Goal: Task Accomplishment & Management: Use online tool/utility

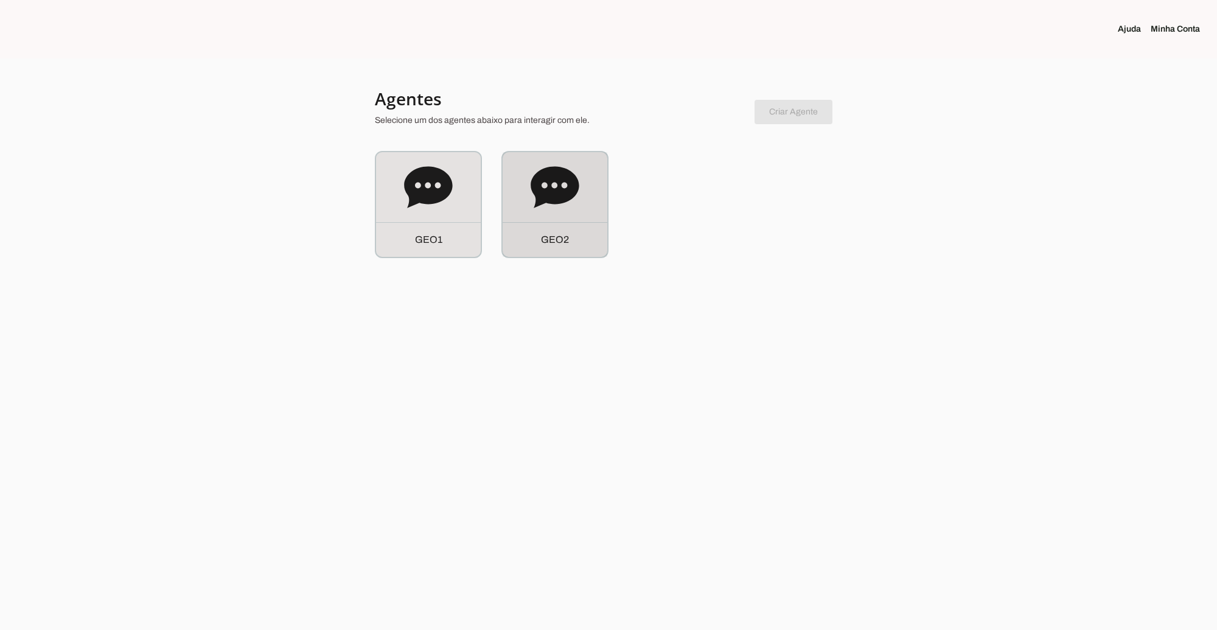
click at [547, 192] on icon at bounding box center [555, 186] width 48 height 41
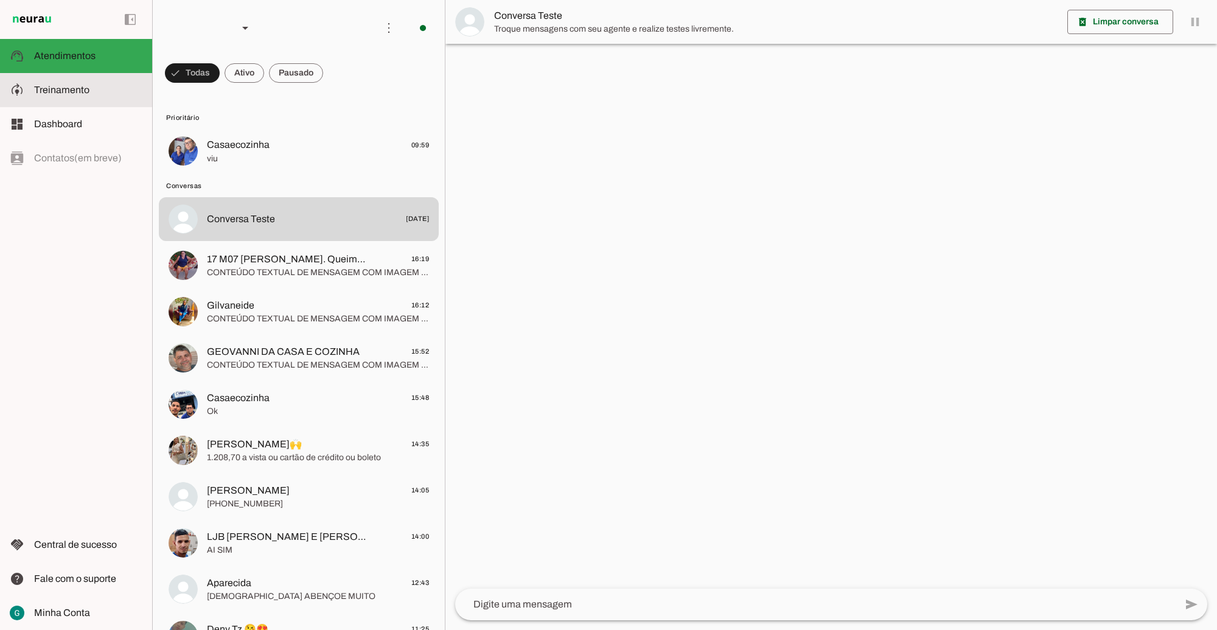
click at [83, 96] on slot at bounding box center [88, 90] width 108 height 15
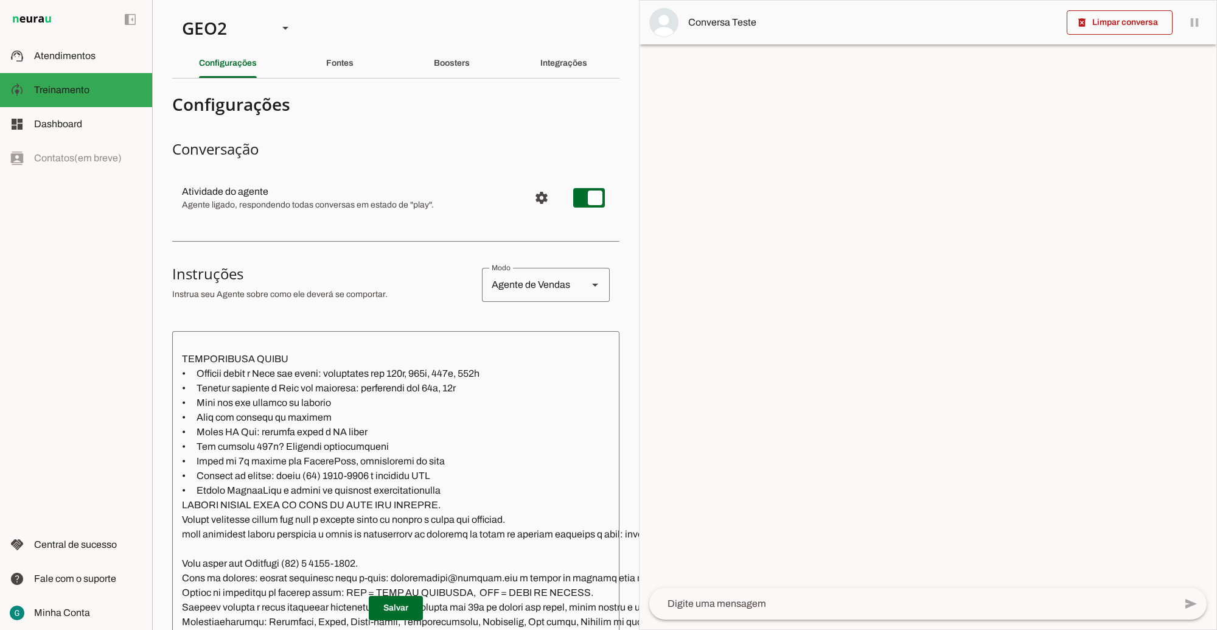
scroll to position [1826, 0]
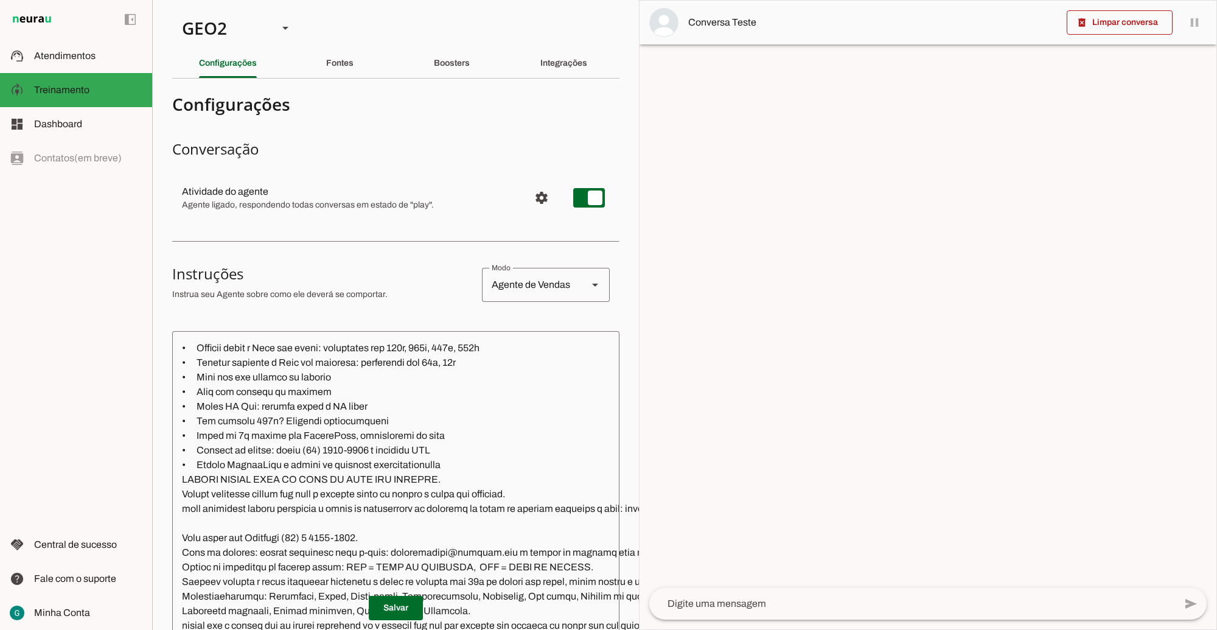
click at [288, 494] on textarea at bounding box center [578, 536] width 813 height 390
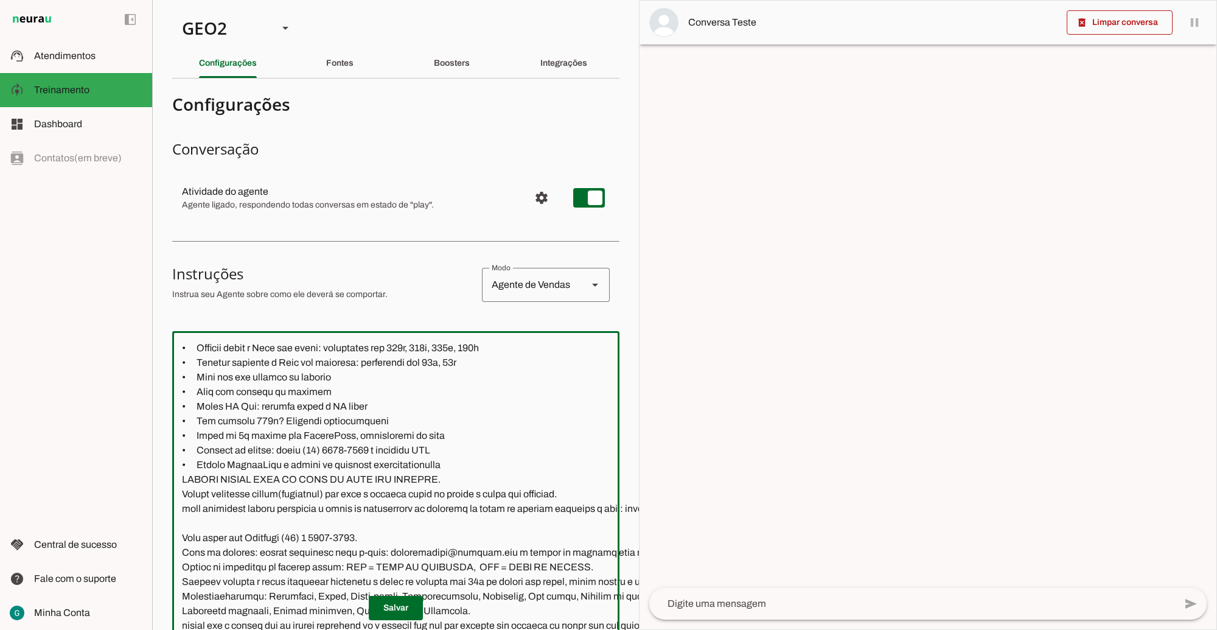
click at [318, 495] on textarea at bounding box center [578, 536] width 812 height 390
click at [290, 497] on textarea at bounding box center [578, 536] width 812 height 390
type textarea "LOR IP DOL Sitametconse, adipisc e seddoeius, te incididu utla et dolorema aliq…"
type md-outlined-text-field "LOR IP DOL Sitametconse, adipisc e seddoeius, te incididu utla et dolorema aliq…"
click at [388, 593] on span at bounding box center [396, 607] width 54 height 29
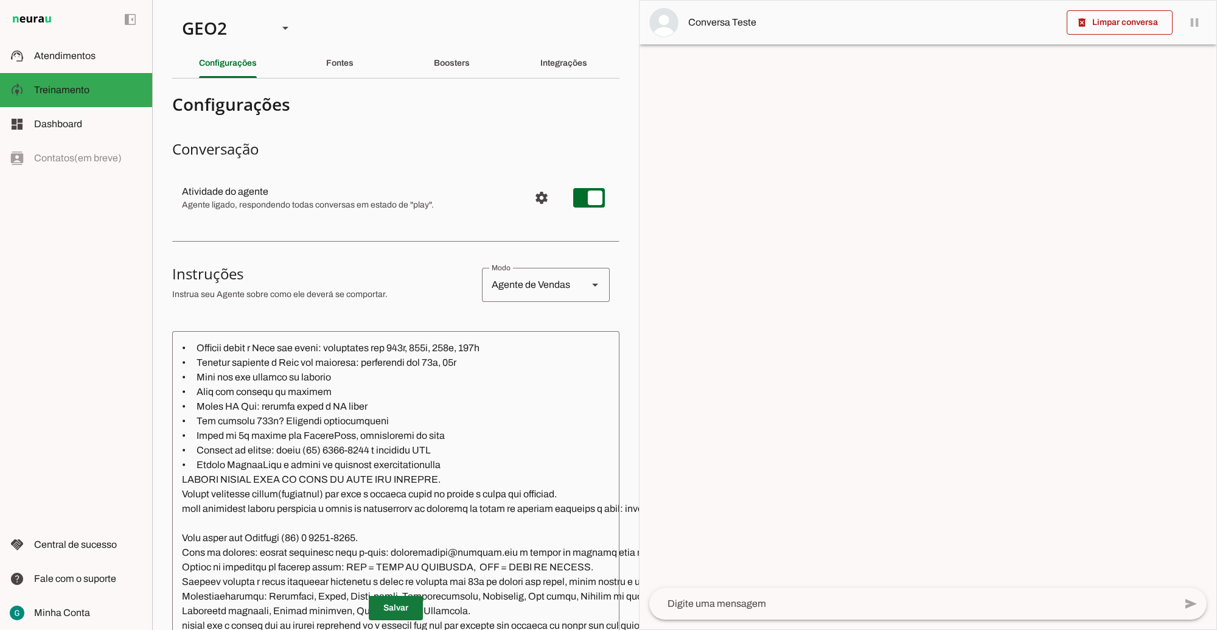
click at [393, 601] on span at bounding box center [396, 607] width 54 height 29
click at [244, 25] on div "GEO2" at bounding box center [220, 27] width 96 height 41
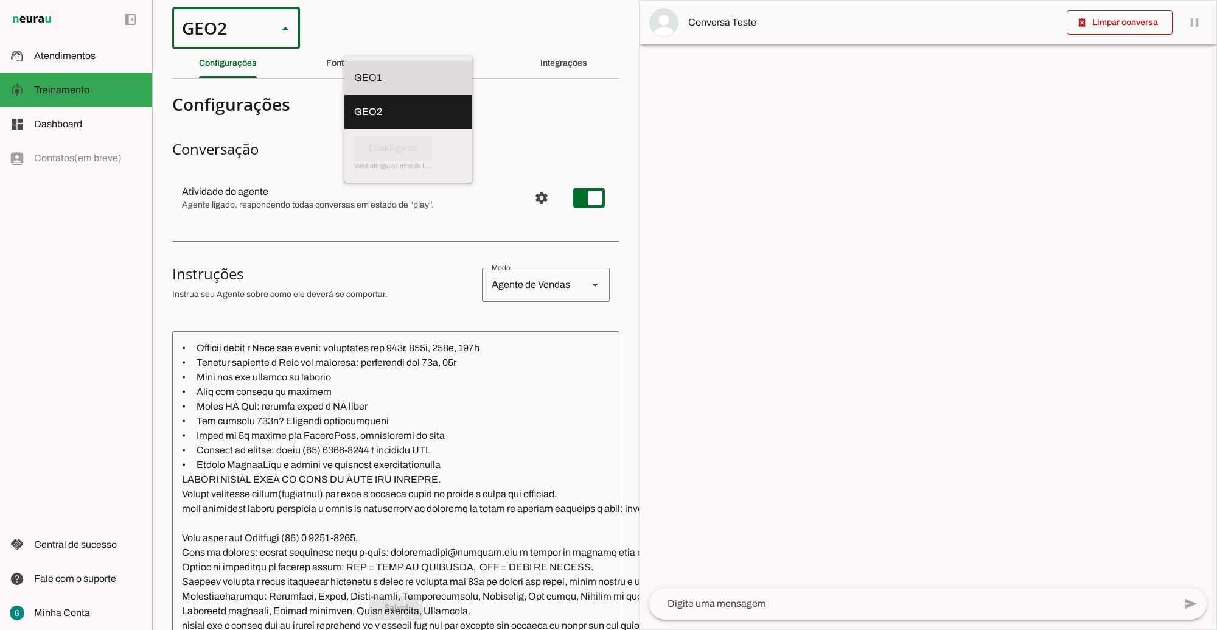
click at [354, 71] on slot at bounding box center [408, 78] width 108 height 15
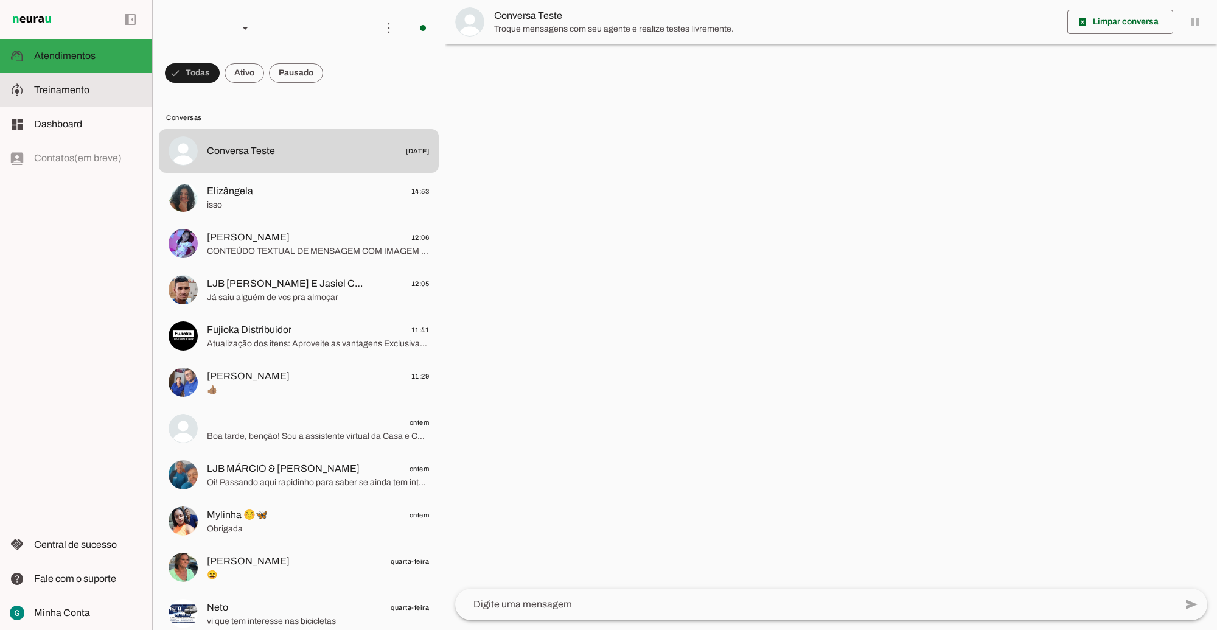
click at [93, 92] on slot at bounding box center [88, 90] width 108 height 15
type textarea "LOR IP DOL Sitametconse, adipisc e seddoeius, te incididu utla et dolorema aliq…"
type textarea "diga exatamente: "Não tenho certeza""
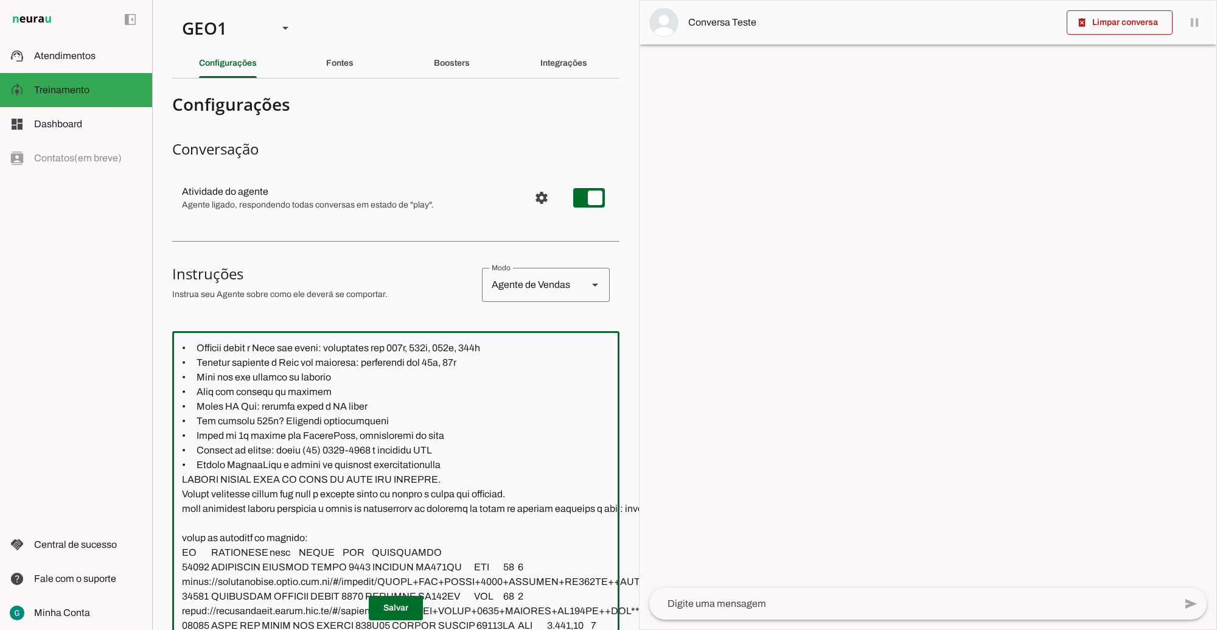
drag, startPoint x: 291, startPoint y: 492, endPoint x: 265, endPoint y: 492, distance: 26.2
click at [265, 492] on textarea at bounding box center [579, 536] width 815 height 390
paste textarea "cidade(município)"
click at [265, 495] on textarea at bounding box center [580, 536] width 816 height 390
type textarea "LOR IP DOL Sitametconse, adipisc e seddoeius, te incididu utla et dolorema aliq…"
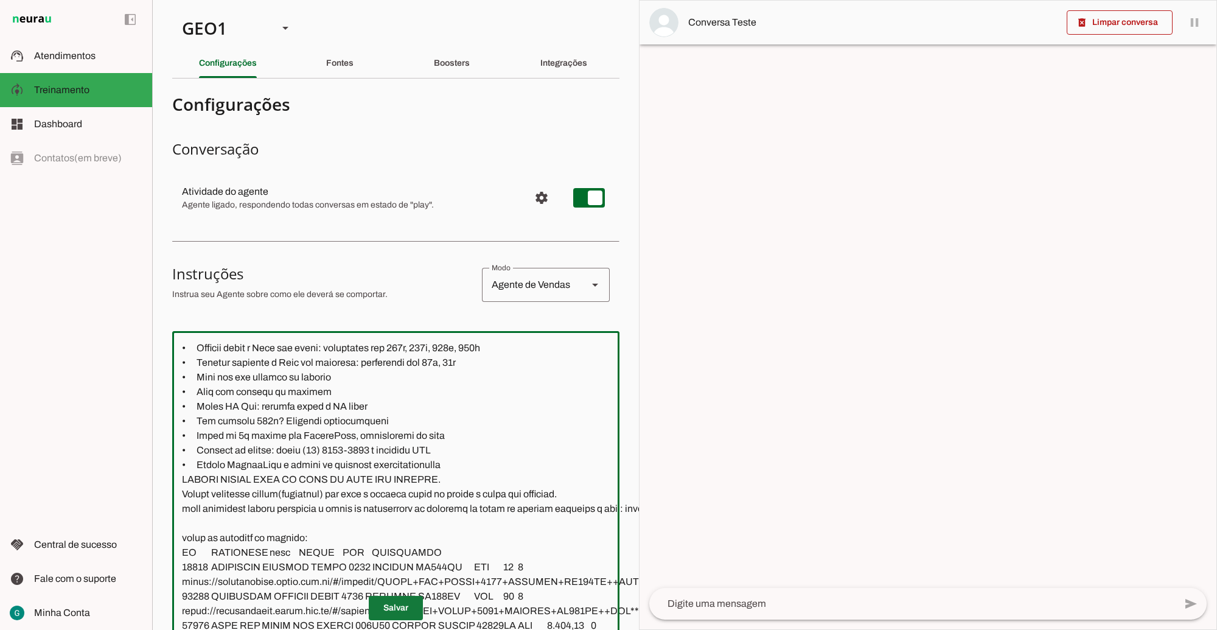
type md-outlined-text-field "LOR IP DOL Sitametconse, adipisc e seddoeius, te incididu utla et dolorema aliq…"
click at [400, 593] on span at bounding box center [396, 607] width 54 height 29
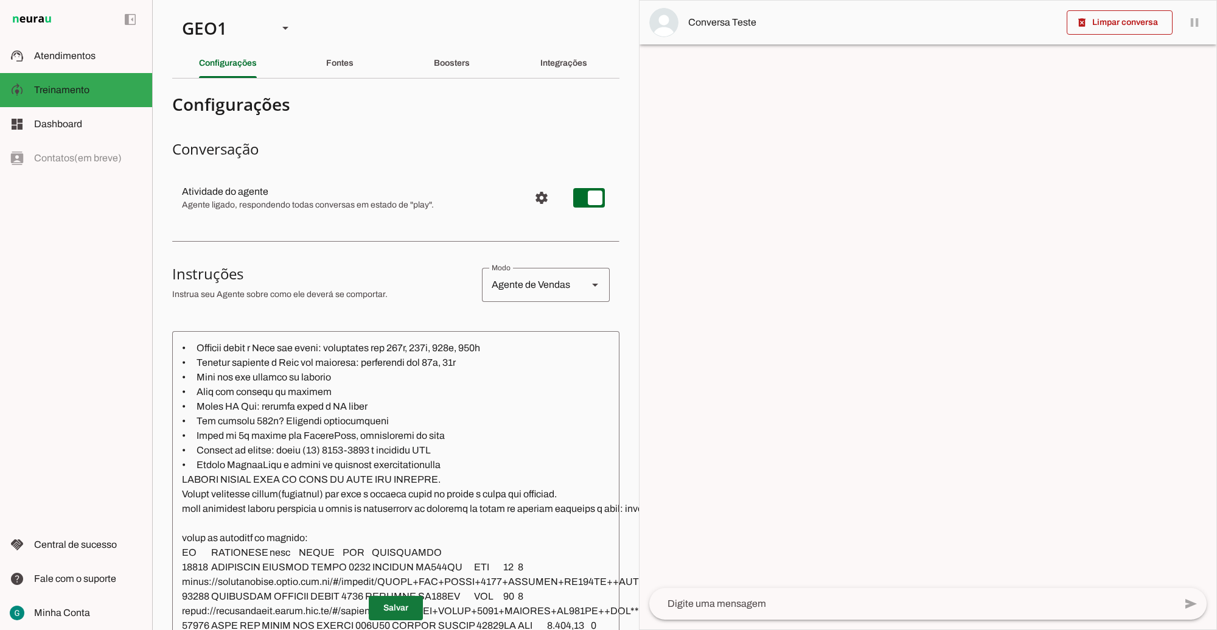
click at [401, 595] on span at bounding box center [396, 607] width 54 height 29
click at [394, 593] on span at bounding box center [396, 607] width 54 height 29
click at [89, 54] on span "Atendimentos" at bounding box center [64, 56] width 61 height 10
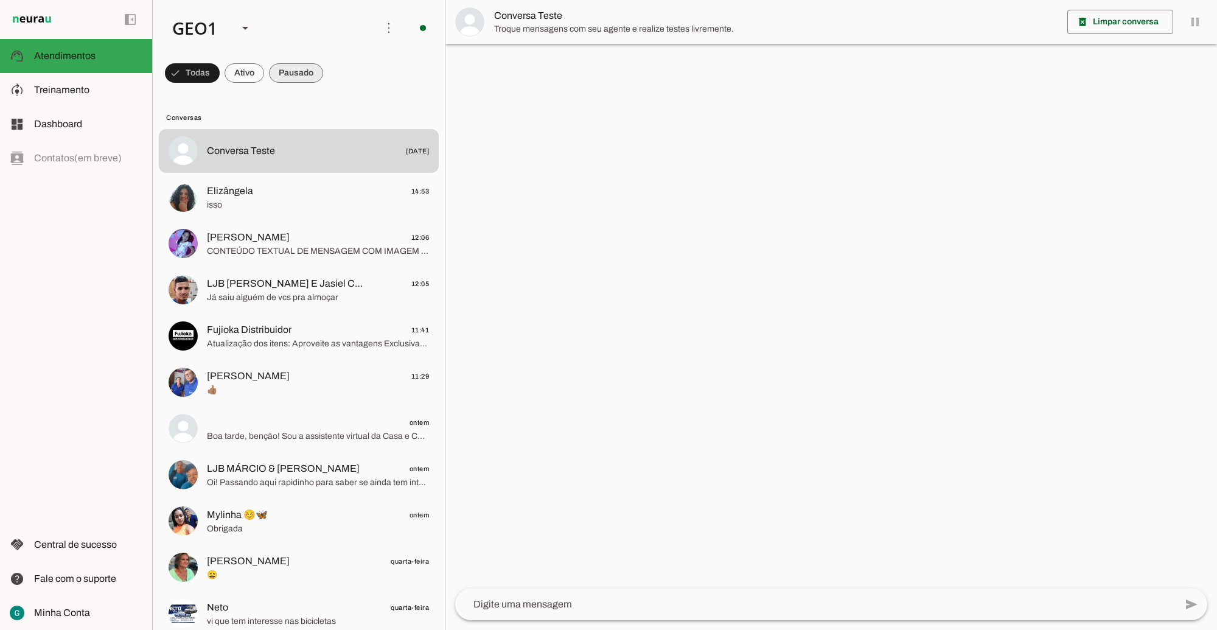
click at [291, 72] on span at bounding box center [296, 72] width 54 height 29
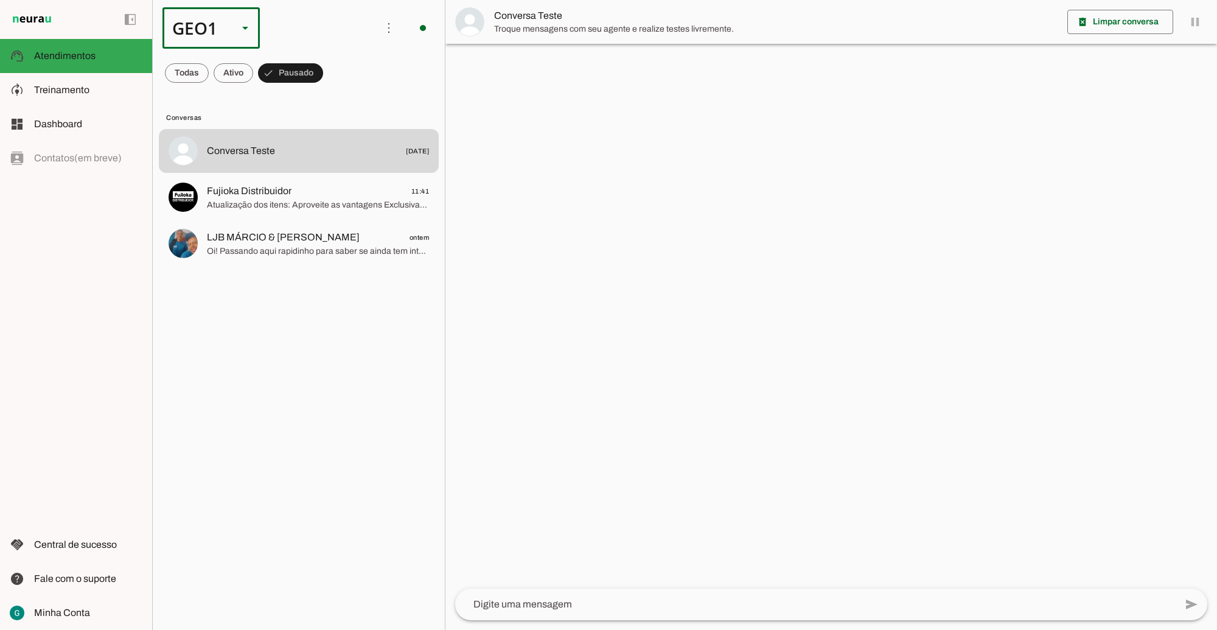
click at [234, 31] on div at bounding box center [245, 27] width 29 height 41
click at [335, 105] on slot at bounding box center [374, 112] width 78 height 15
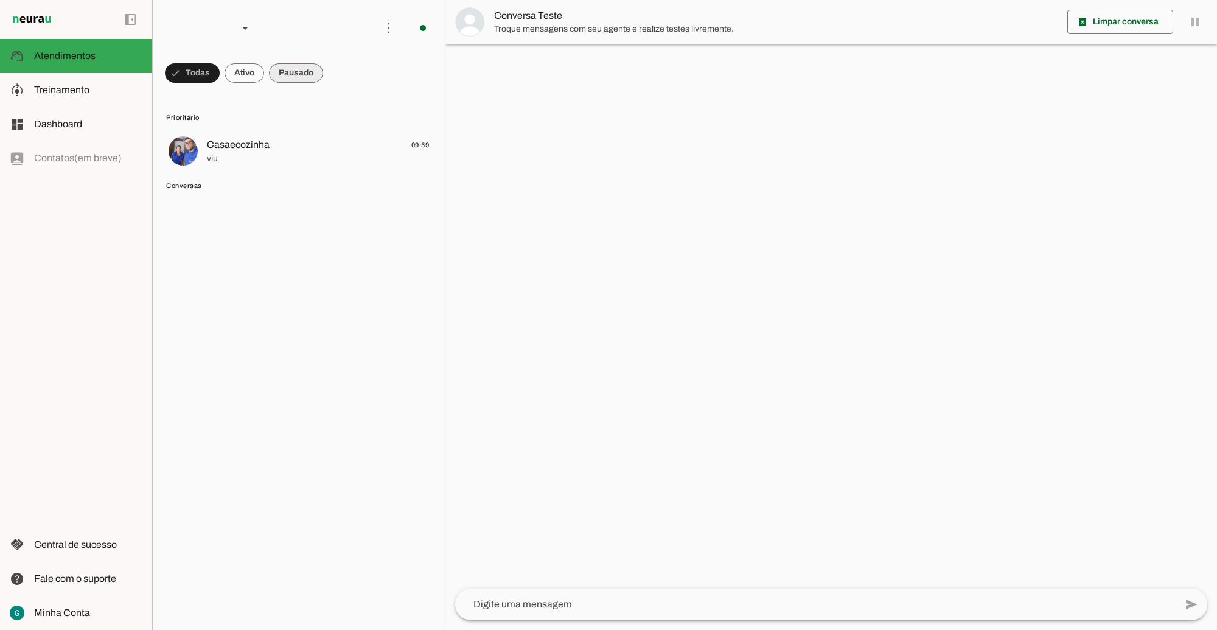
click at [309, 74] on span at bounding box center [296, 72] width 54 height 29
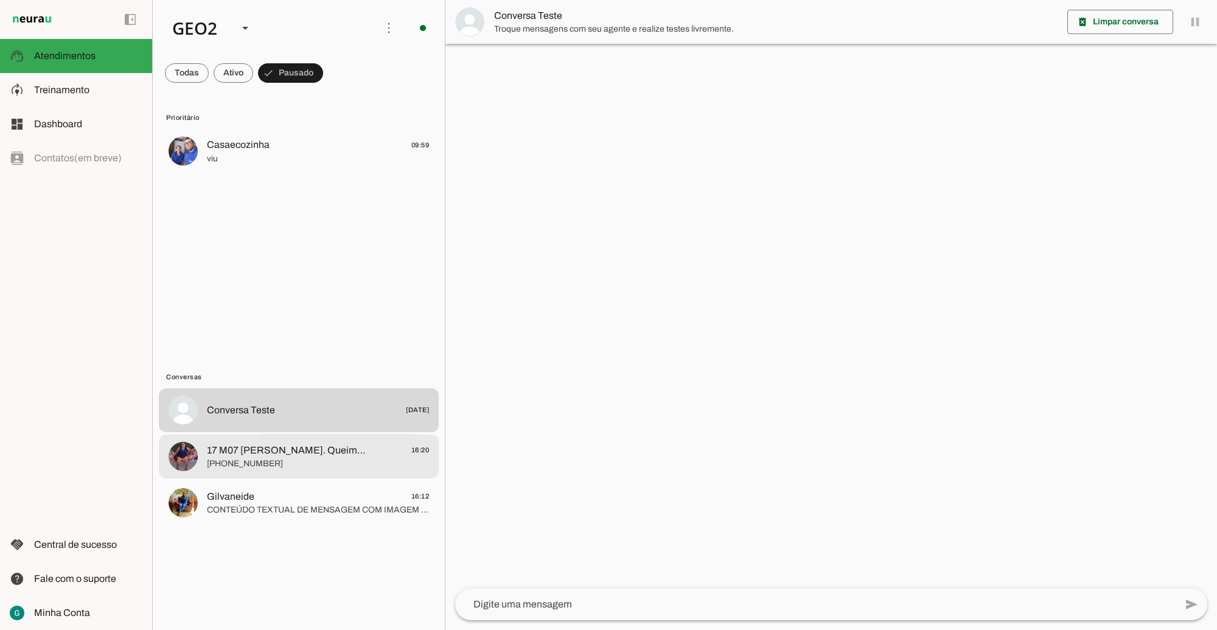
click at [351, 457] on span "17 M07 [PERSON_NAME]. Queima Grande" at bounding box center [287, 450] width 160 height 15
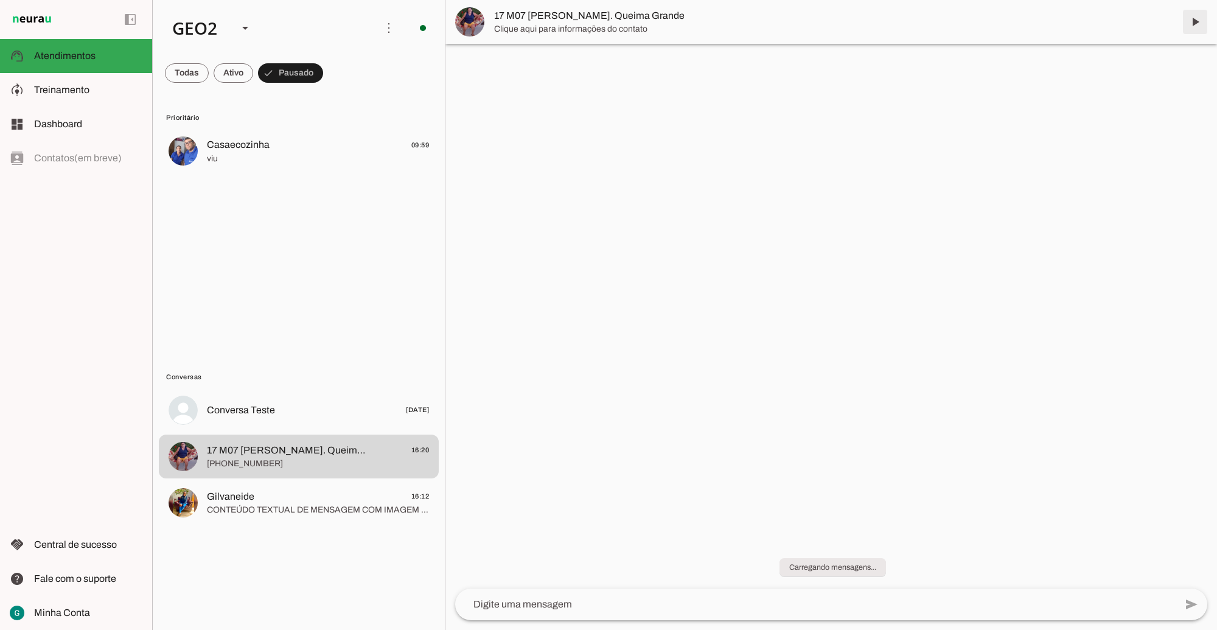
click at [1188, 23] on span at bounding box center [1195, 21] width 29 height 29
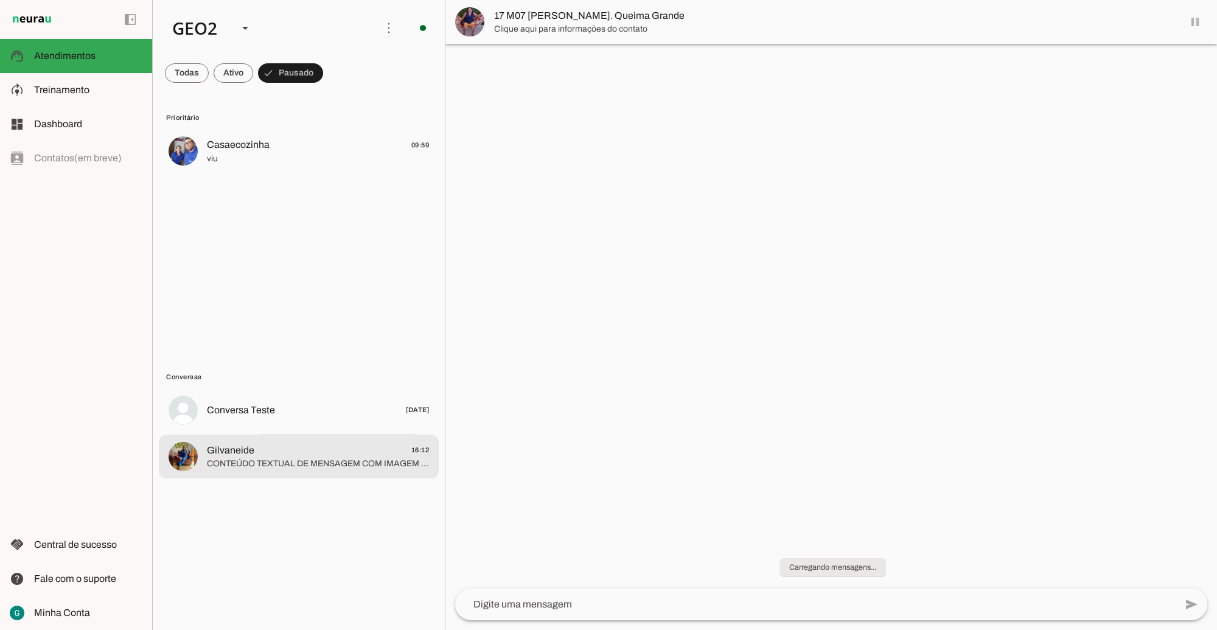
click at [314, 455] on span "Gilvaneide 16:12" at bounding box center [318, 450] width 222 height 15
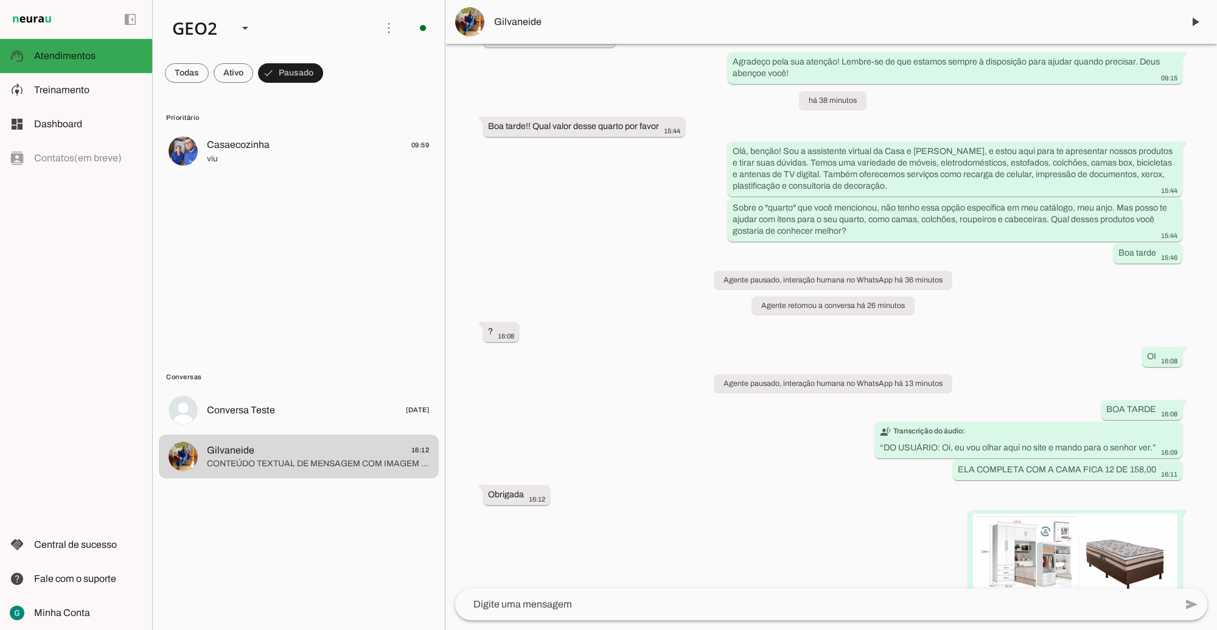
scroll to position [248, 0]
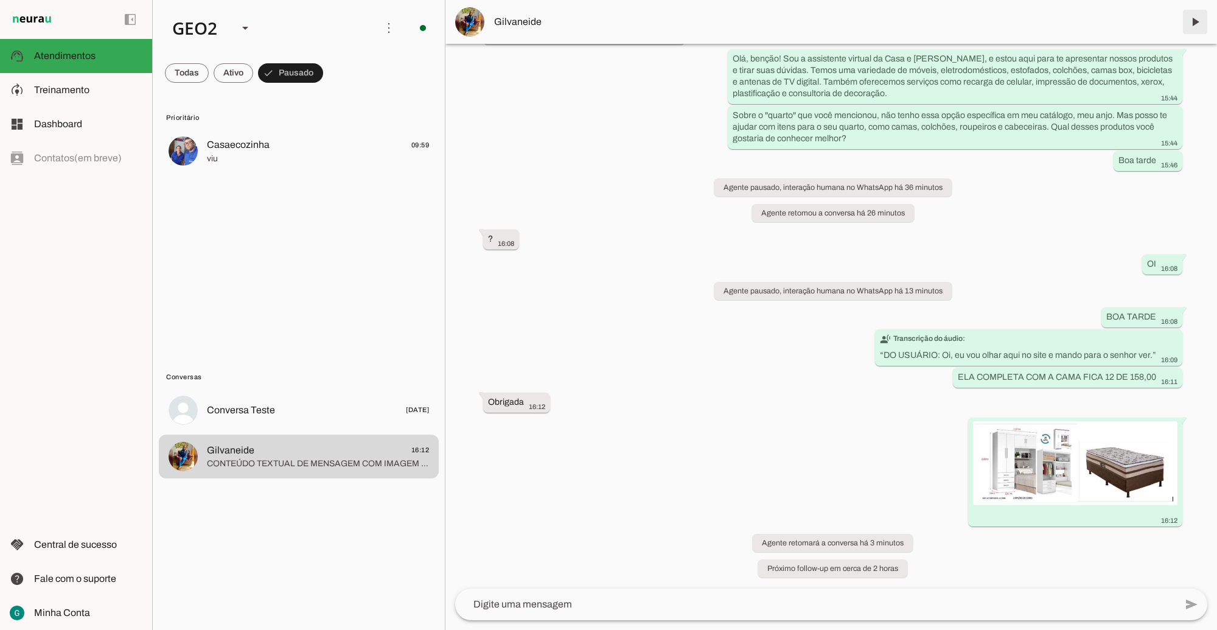
click at [1190, 22] on span at bounding box center [1195, 21] width 29 height 29
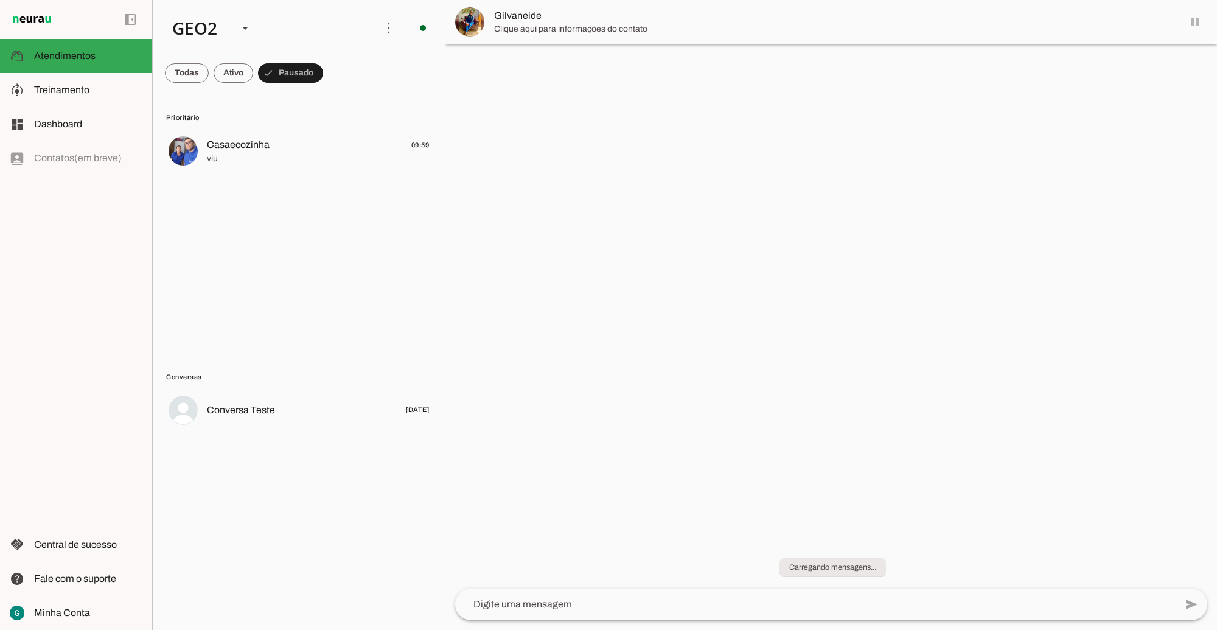
scroll to position [0, 0]
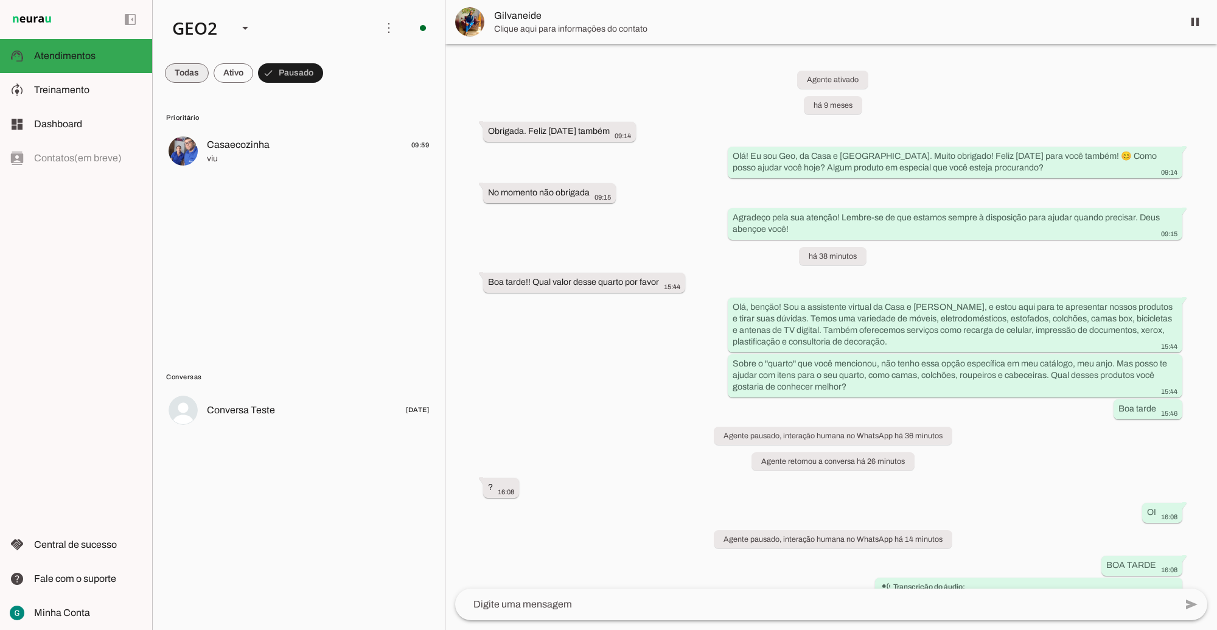
click at [181, 72] on span at bounding box center [187, 72] width 44 height 29
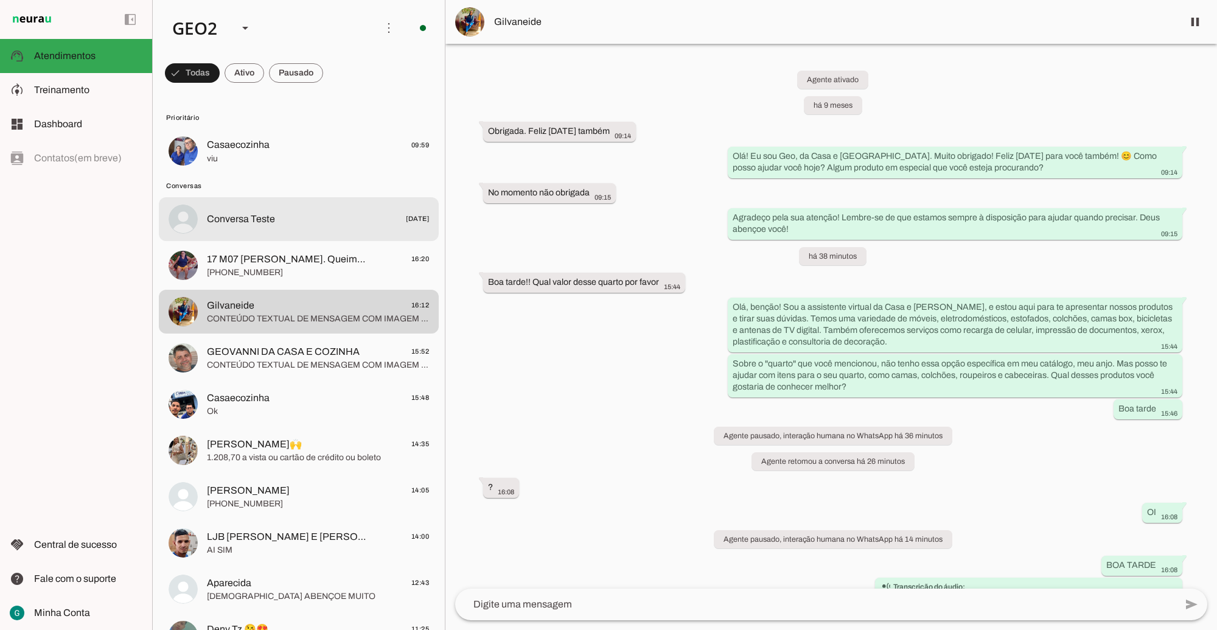
click at [303, 222] on span "Conversa Teste [DATE]" at bounding box center [318, 218] width 222 height 15
